Goal: Check status: Check status

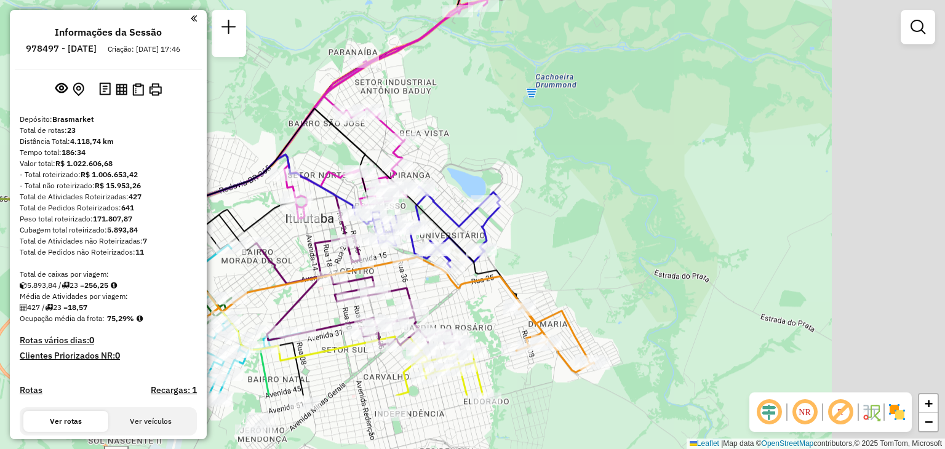
drag, startPoint x: 700, startPoint y: 301, endPoint x: 448, endPoint y: 82, distance: 334.0
click at [447, 82] on div "Janela de atendimento Grade de atendimento Capacidade Transportadoras Veículos …" at bounding box center [472, 224] width 945 height 449
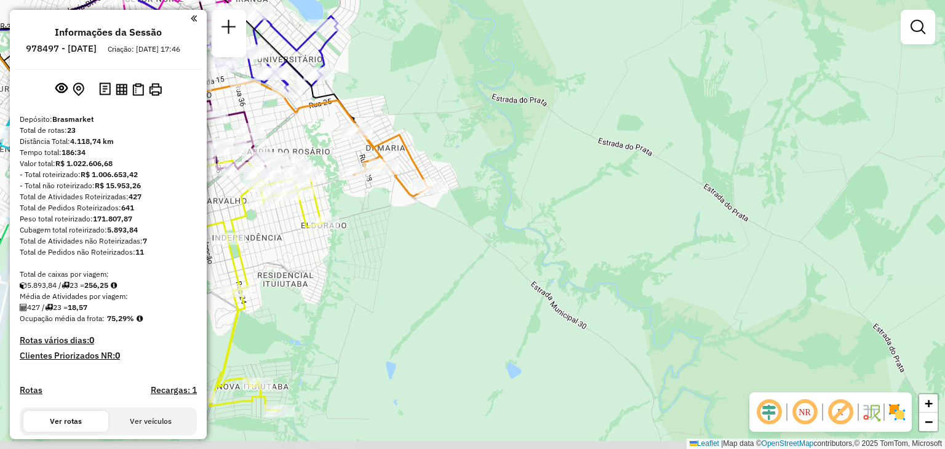
drag, startPoint x: 575, startPoint y: 307, endPoint x: 549, endPoint y: 247, distance: 65.6
click at [549, 247] on div "Janela de atendimento Grade de atendimento Capacidade Transportadoras Veículos …" at bounding box center [472, 224] width 945 height 449
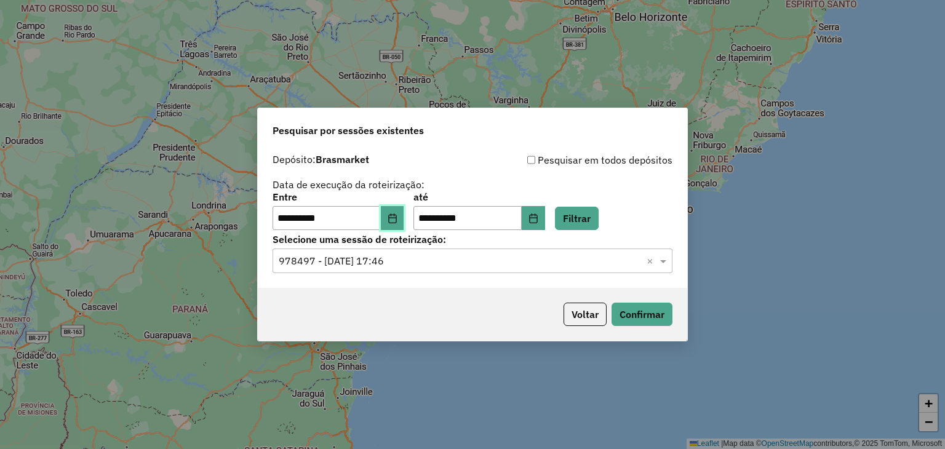
click at [396, 222] on icon "Choose Date" at bounding box center [392, 218] width 8 height 10
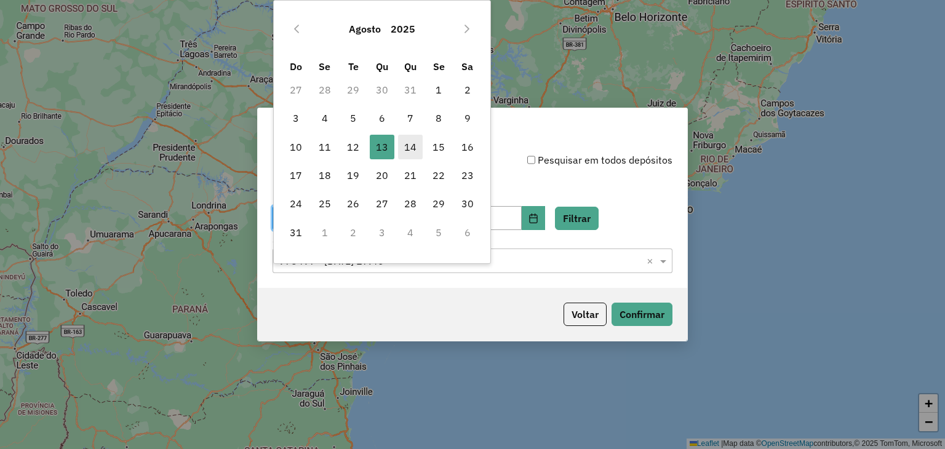
click at [411, 141] on span "14" at bounding box center [410, 147] width 25 height 25
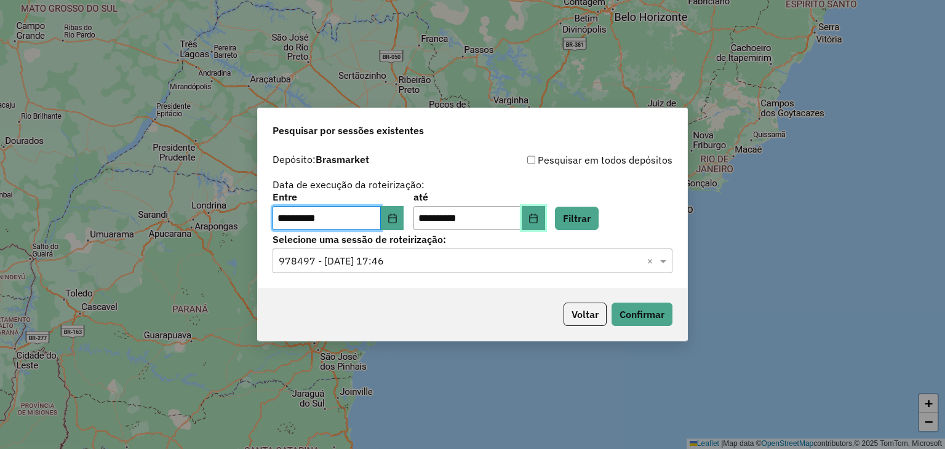
click at [538, 220] on icon "Choose Date" at bounding box center [533, 218] width 10 height 10
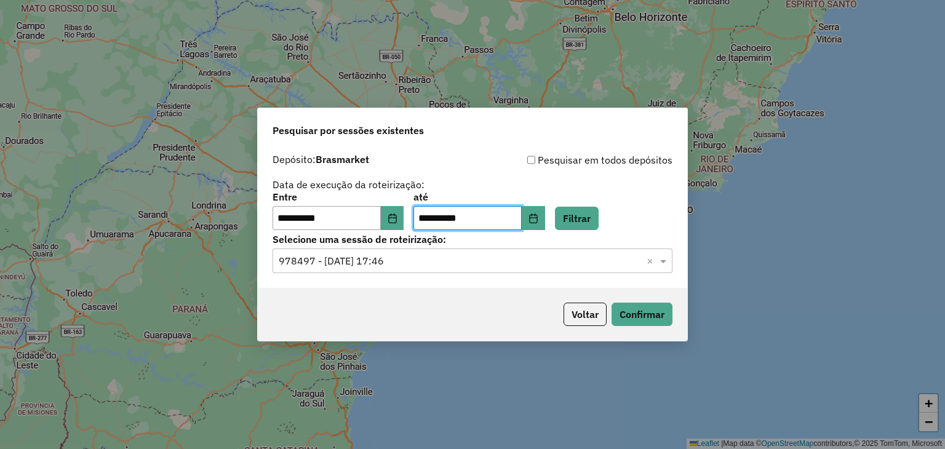
click at [687, 222] on div "**********" at bounding box center [472, 225] width 431 height 234
click at [663, 261] on span at bounding box center [664, 260] width 15 height 15
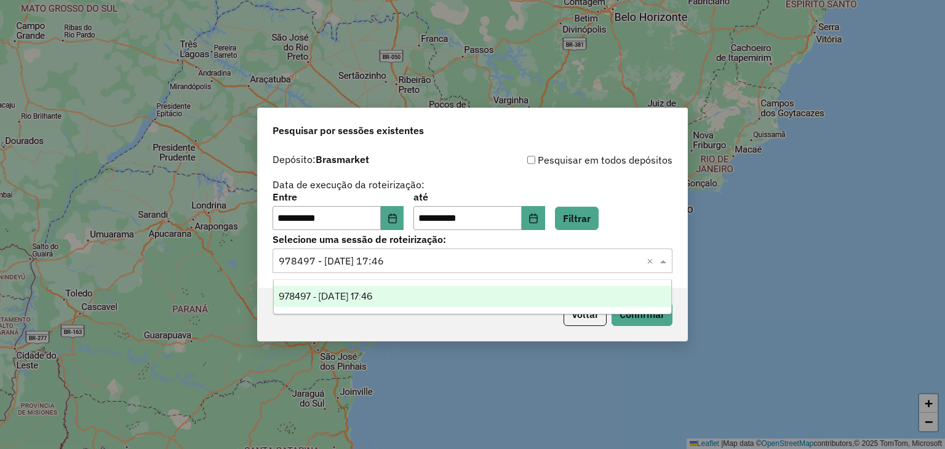
click at [352, 295] on span "978497 - 13/08/2025 17:46" at bounding box center [326, 296] width 94 height 10
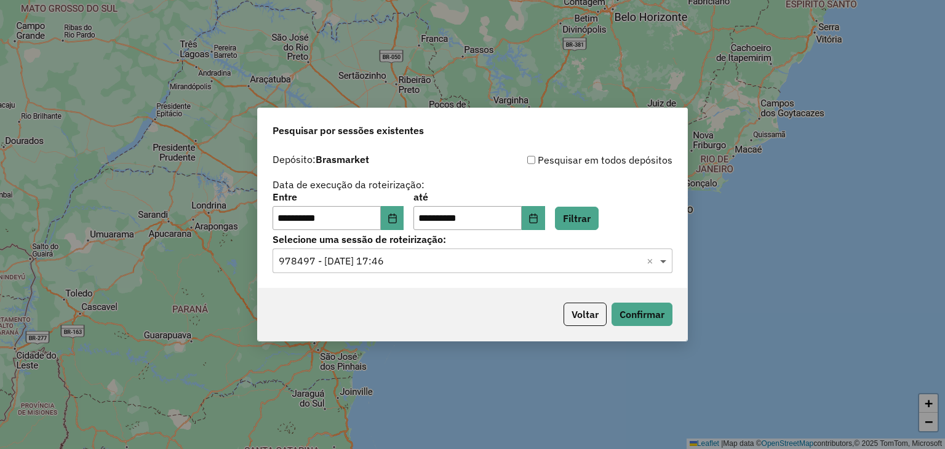
click at [664, 260] on span at bounding box center [664, 260] width 15 height 15
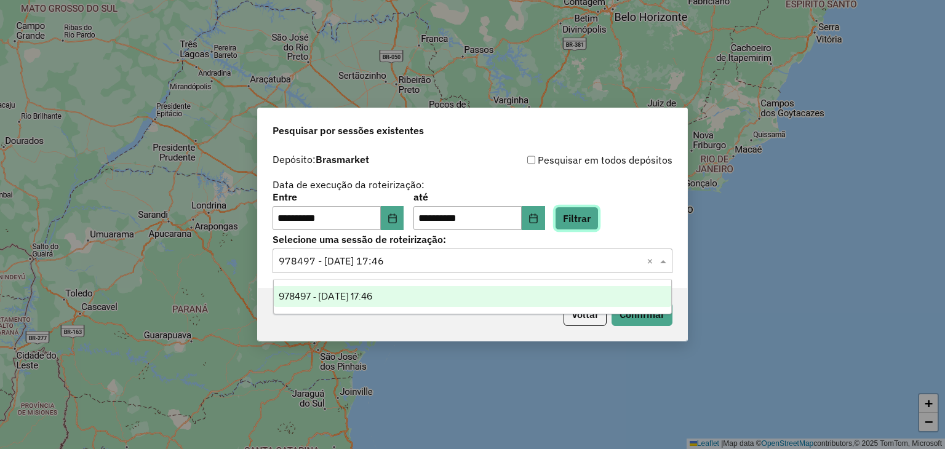
click at [598, 225] on button "Filtrar" at bounding box center [577, 218] width 44 height 23
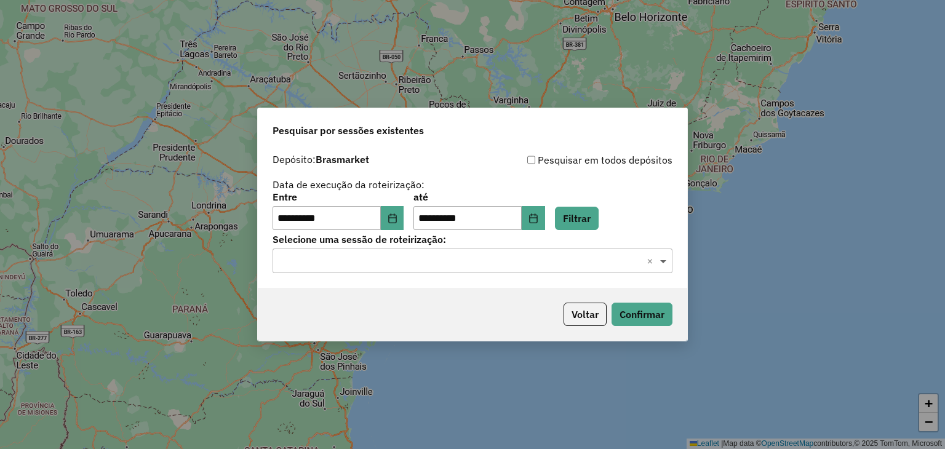
click at [660, 259] on span at bounding box center [664, 260] width 15 height 15
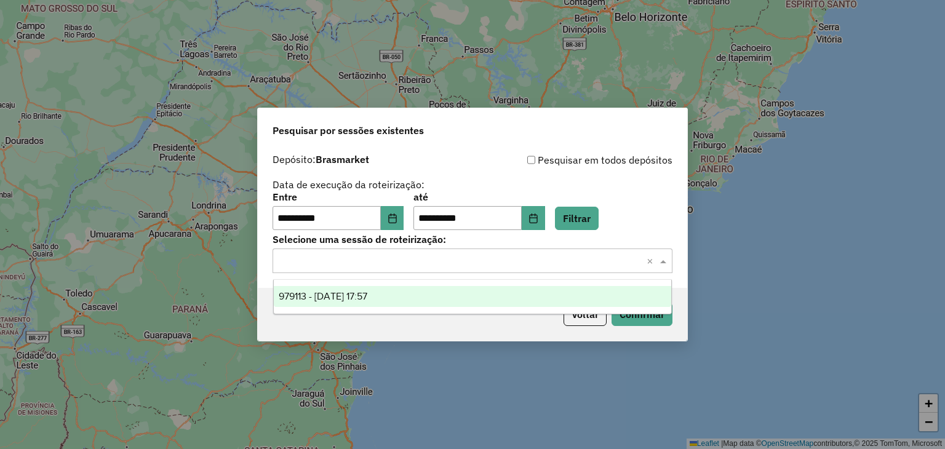
click at [336, 298] on span "979113 - 14/08/2025 17:57" at bounding box center [323, 296] width 89 height 10
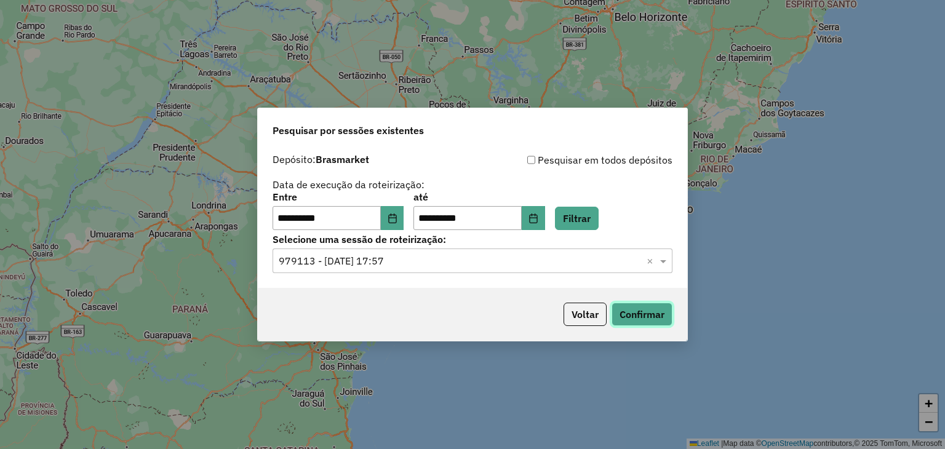
click at [635, 315] on button "Confirmar" at bounding box center [642, 314] width 61 height 23
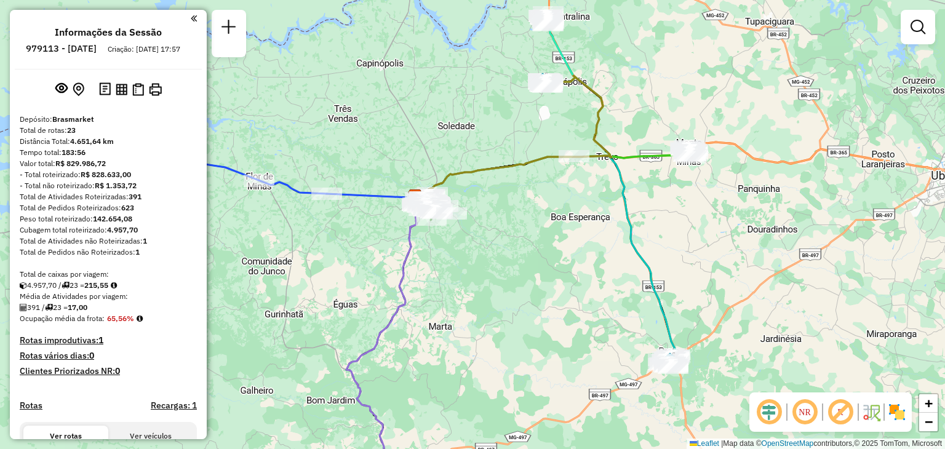
drag, startPoint x: 613, startPoint y: 324, endPoint x: 556, endPoint y: 296, distance: 63.6
click at [556, 296] on div "Janela de atendimento Grade de atendimento Capacidade Transportadoras Veículos …" at bounding box center [472, 224] width 945 height 449
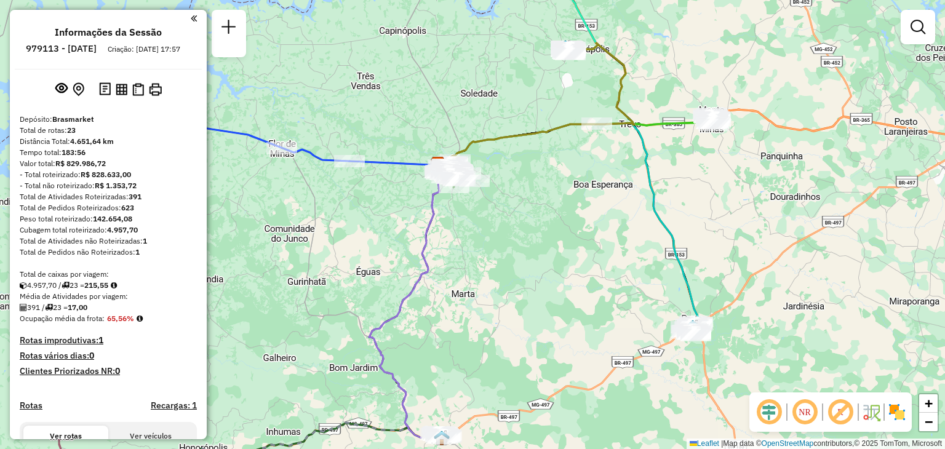
drag, startPoint x: 554, startPoint y: 286, endPoint x: 594, endPoint y: 242, distance: 60.1
click at [594, 242] on div "Janela de atendimento Grade de atendimento Capacidade Transportadoras Veículos …" at bounding box center [472, 224] width 945 height 449
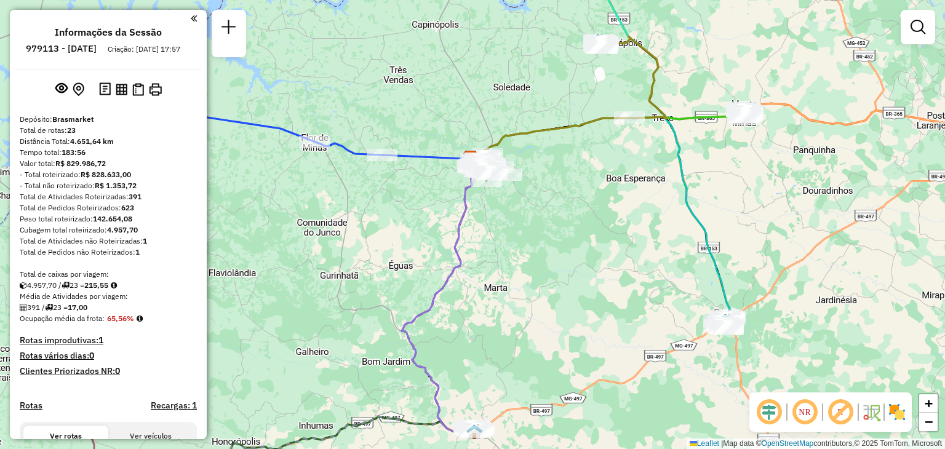
drag, startPoint x: 482, startPoint y: 242, endPoint x: 583, endPoint y: 268, distance: 103.4
click at [581, 268] on div "Janela de atendimento Grade de atendimento Capacidade Transportadoras Veículos …" at bounding box center [472, 224] width 945 height 449
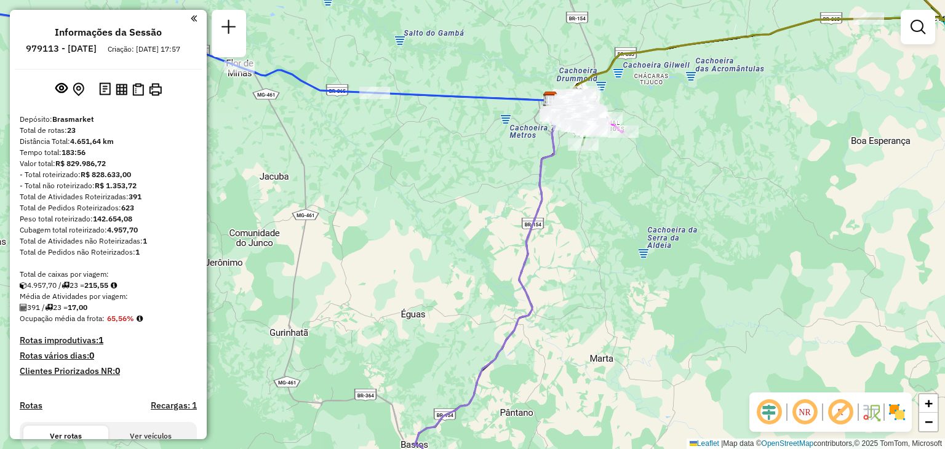
drag, startPoint x: 584, startPoint y: 192, endPoint x: 562, endPoint y: 292, distance: 102.1
click at [562, 291] on div "Janela de atendimento Grade de atendimento Capacidade Transportadoras Veículos …" at bounding box center [472, 224] width 945 height 449
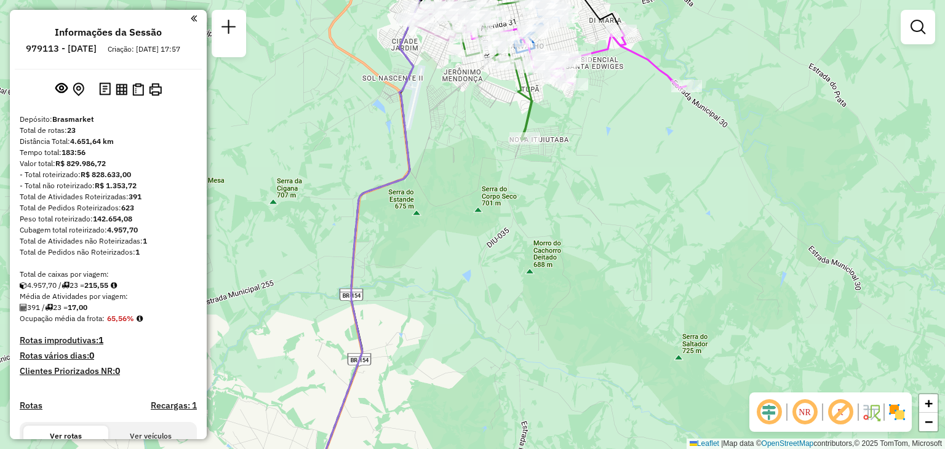
drag, startPoint x: 605, startPoint y: 220, endPoint x: 568, endPoint y: 300, distance: 88.3
click at [552, 333] on div "Janela de atendimento Grade de atendimento Capacidade Transportadoras Veículos …" at bounding box center [472, 224] width 945 height 449
